Goal: Transaction & Acquisition: Purchase product/service

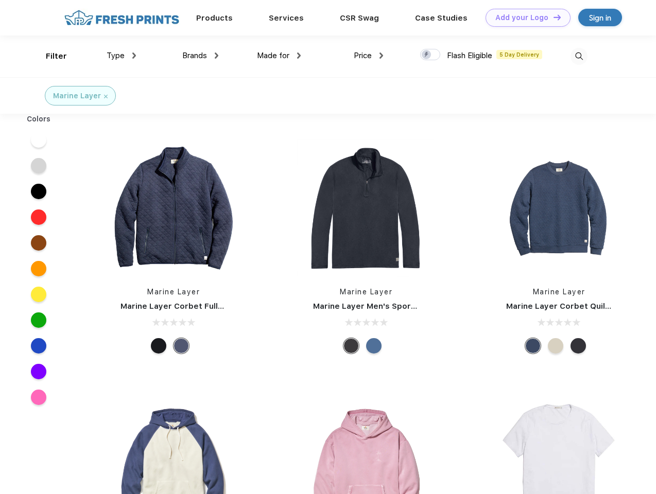
click at [524, 18] on link "Add your Logo Design Tool" at bounding box center [528, 18] width 85 height 18
click at [0, 0] on div "Design Tool" at bounding box center [0, 0] width 0 height 0
click at [553, 17] on link "Add your Logo Design Tool" at bounding box center [528, 18] width 85 height 18
click at [49, 56] on div "Filter" at bounding box center [56, 56] width 21 height 12
click at [122, 56] on span "Type" at bounding box center [116, 55] width 18 height 9
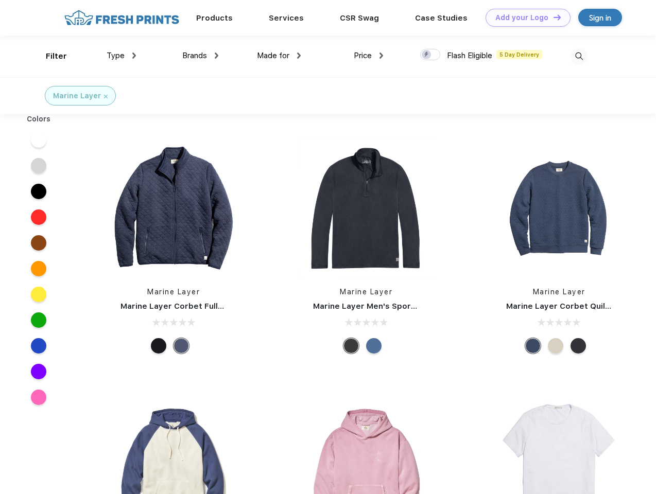
click at [200, 56] on span "Brands" at bounding box center [194, 55] width 25 height 9
click at [279, 56] on span "Made for" at bounding box center [273, 55] width 32 height 9
click at [369, 56] on span "Price" at bounding box center [363, 55] width 18 height 9
click at [431, 55] on div at bounding box center [430, 54] width 20 height 11
click at [427, 55] on input "checkbox" at bounding box center [423, 51] width 7 height 7
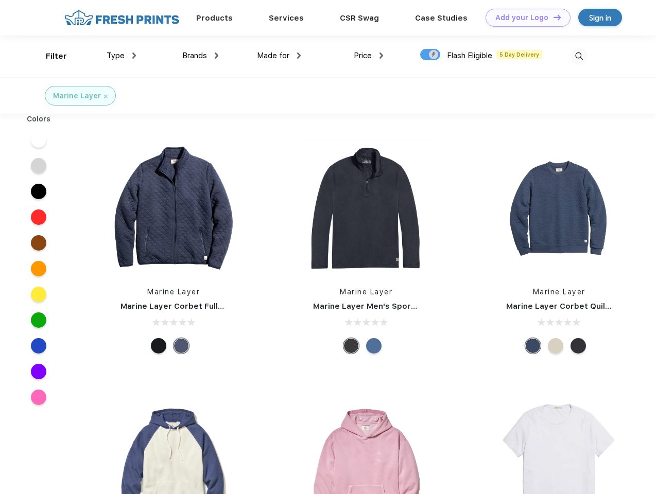
click at [579, 56] on img at bounding box center [579, 56] width 17 height 17
